Goal: Share content: Share content

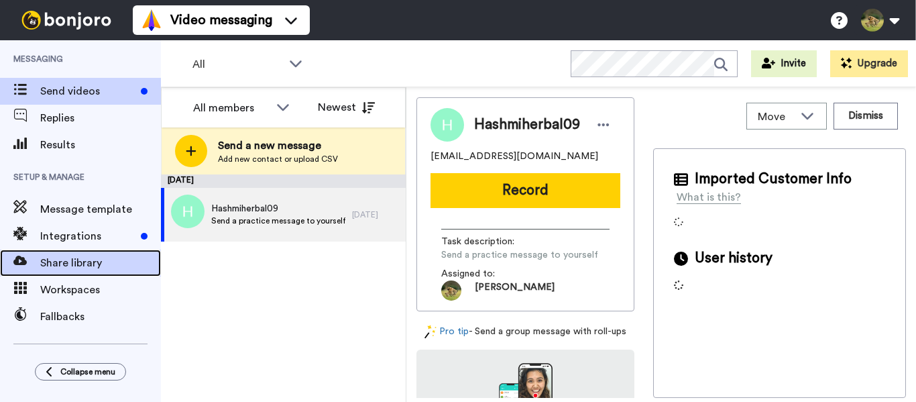
click at [65, 264] on span "Share library" at bounding box center [100, 263] width 121 height 16
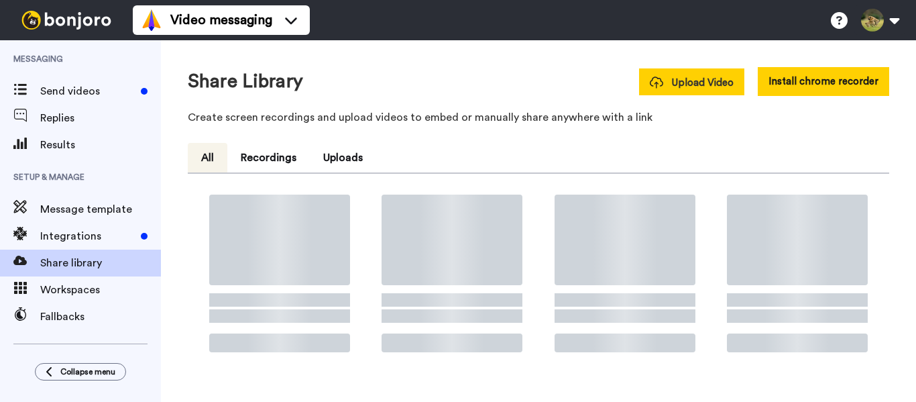
click at [698, 82] on span "Upload Video" at bounding box center [692, 83] width 84 height 14
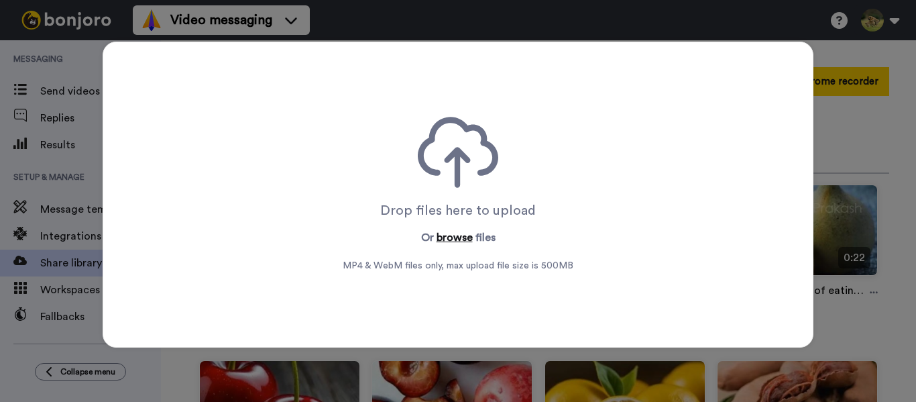
click at [453, 231] on button "browse" at bounding box center [455, 237] width 36 height 16
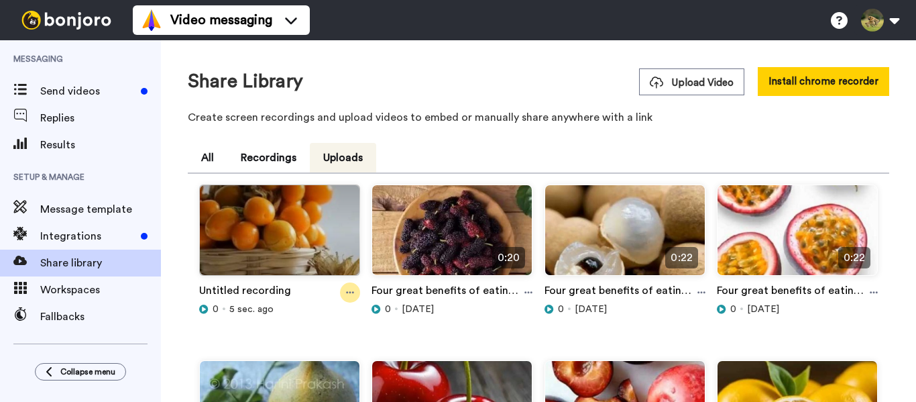
click at [349, 293] on icon at bounding box center [350, 293] width 8 height 2
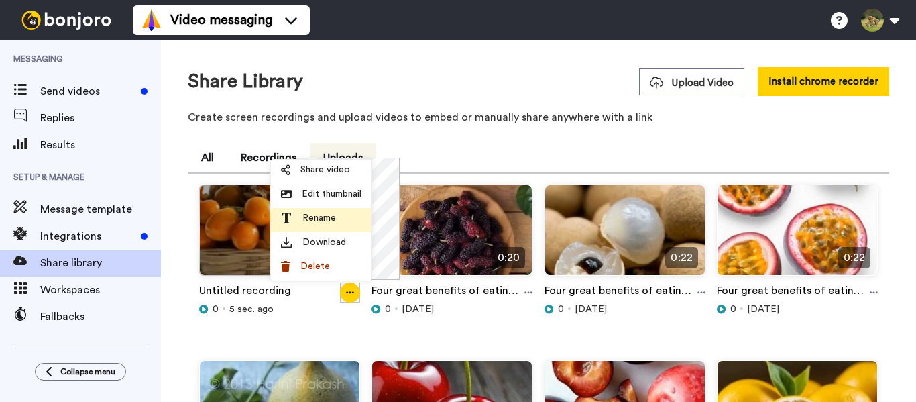
click at [311, 211] on span "Rename" at bounding box center [320, 217] width 34 height 13
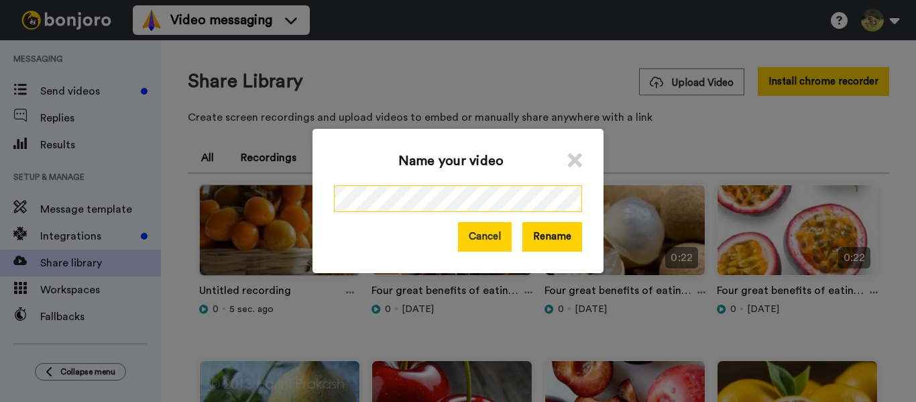
scroll to position [0, 189]
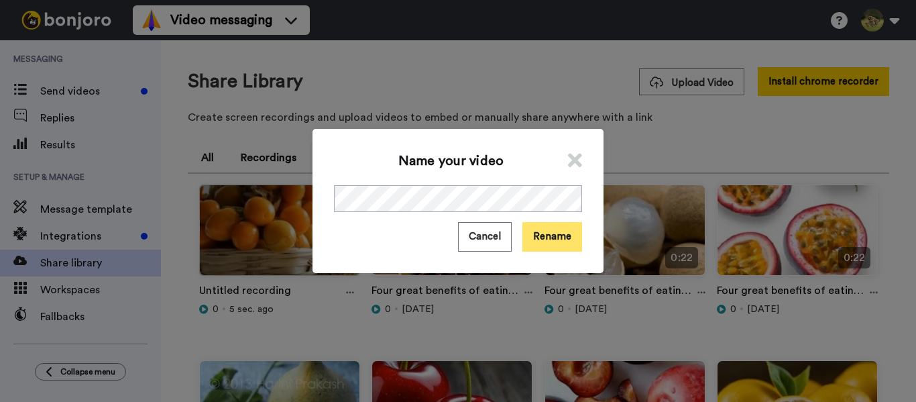
click at [563, 244] on button "Rename" at bounding box center [553, 236] width 60 height 29
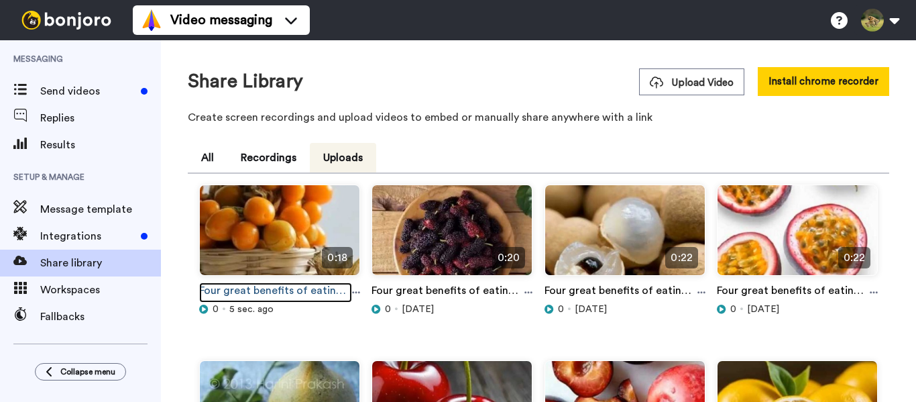
click at [348, 291] on link "Four great benefits of eating raspberries #raspberries #explore #facts #shorts …" at bounding box center [275, 292] width 153 height 20
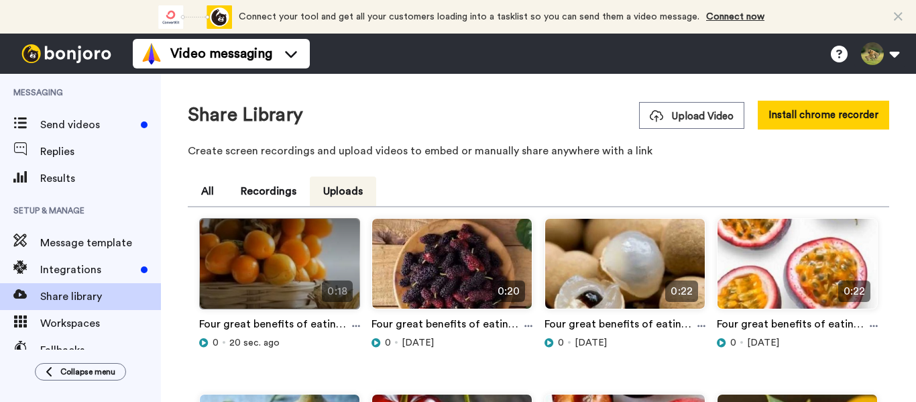
scroll to position [67, 0]
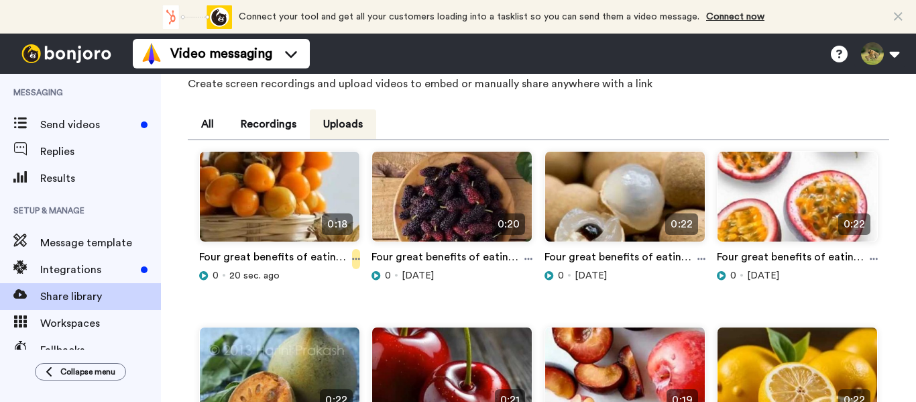
click at [356, 258] on icon at bounding box center [356, 258] width 8 height 9
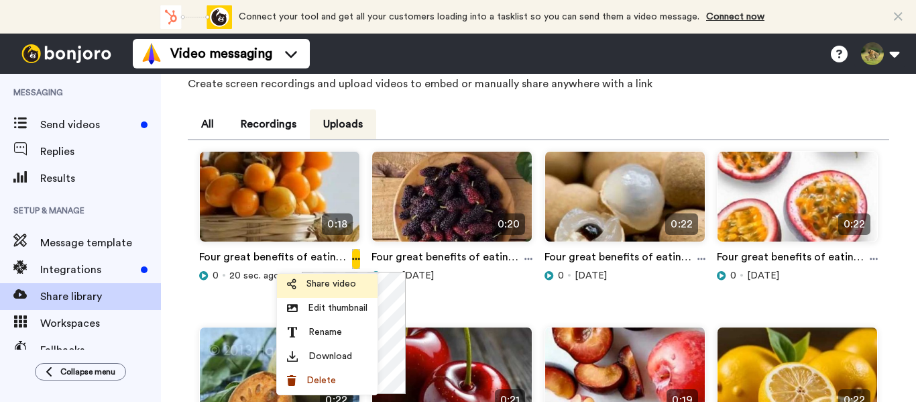
click at [329, 288] on span "Share video" at bounding box center [332, 283] width 50 height 13
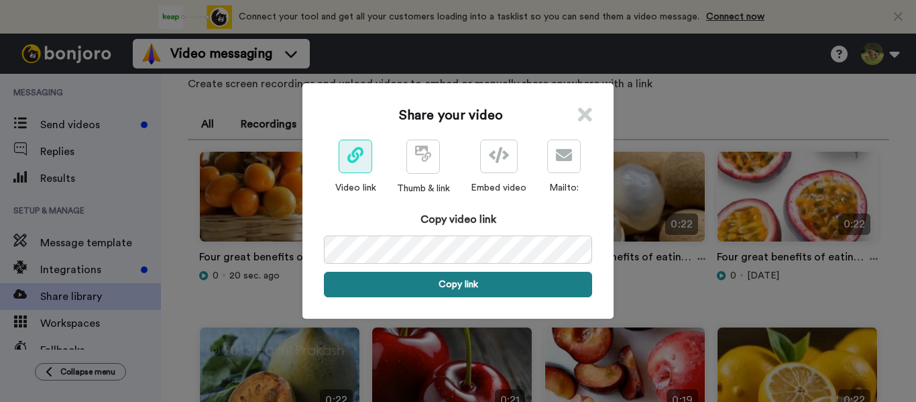
click at [447, 276] on button "Copy link" at bounding box center [458, 284] width 268 height 25
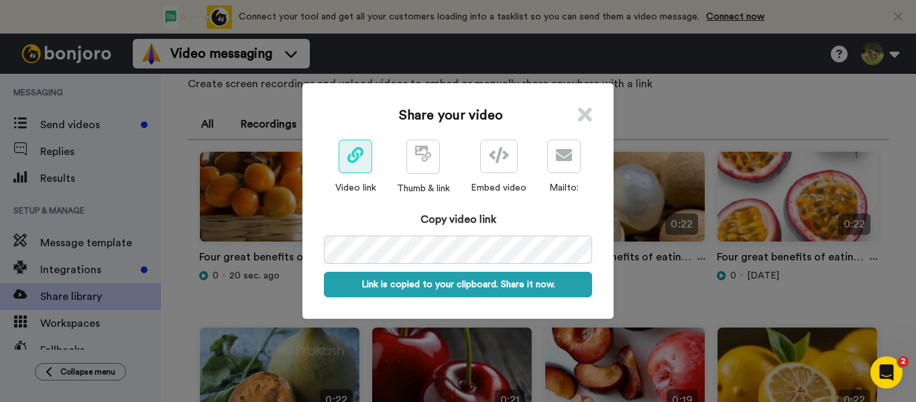
scroll to position [0, 0]
